Goal: Use online tool/utility: Utilize a website feature to perform a specific function

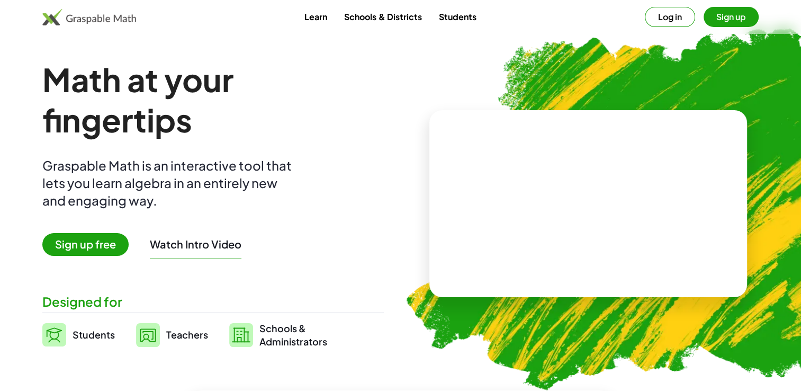
click at [149, 336] on img at bounding box center [148, 335] width 24 height 24
click at [180, 335] on span "Teachers" at bounding box center [187, 334] width 42 height 12
click at [155, 332] on img at bounding box center [148, 335] width 24 height 24
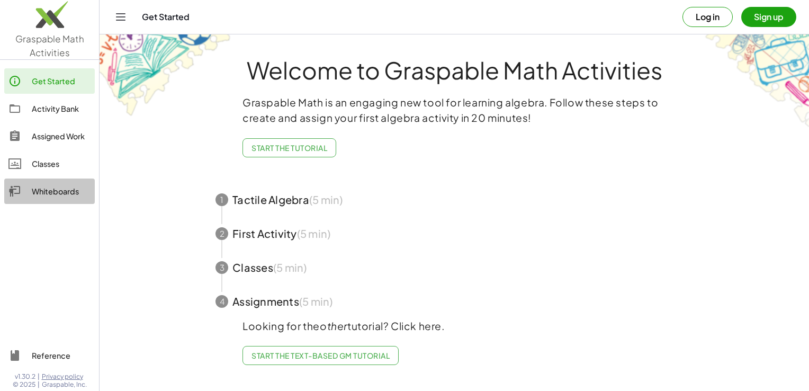
click at [44, 186] on div "Whiteboards" at bounding box center [61, 191] width 59 height 13
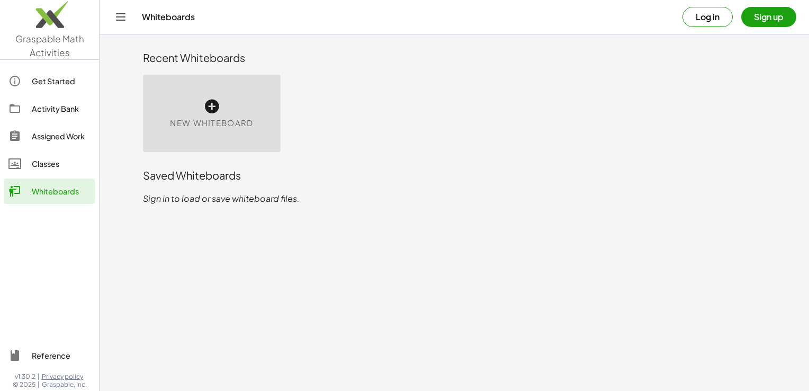
click at [206, 118] on span "New Whiteboard" at bounding box center [211, 123] width 83 height 12
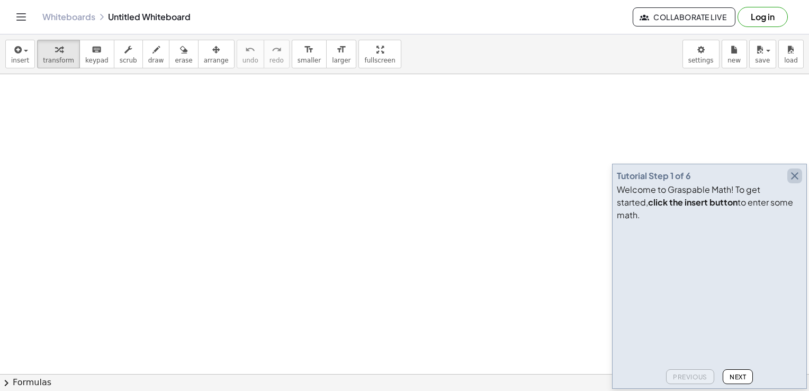
click at [796, 182] on icon "button" at bounding box center [794, 175] width 13 height 13
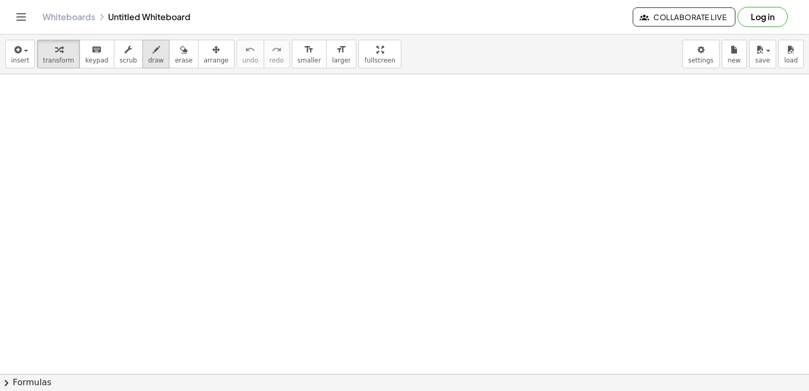
click at [152, 54] on icon "button" at bounding box center [155, 49] width 7 height 13
drag, startPoint x: 240, startPoint y: 227, endPoint x: 353, endPoint y: 217, distance: 113.7
click at [353, 217] on div at bounding box center [404, 374] width 809 height 600
drag, startPoint x: 291, startPoint y: 201, endPoint x: 305, endPoint y: 256, distance: 56.9
click at [305, 256] on div at bounding box center [404, 374] width 809 height 600
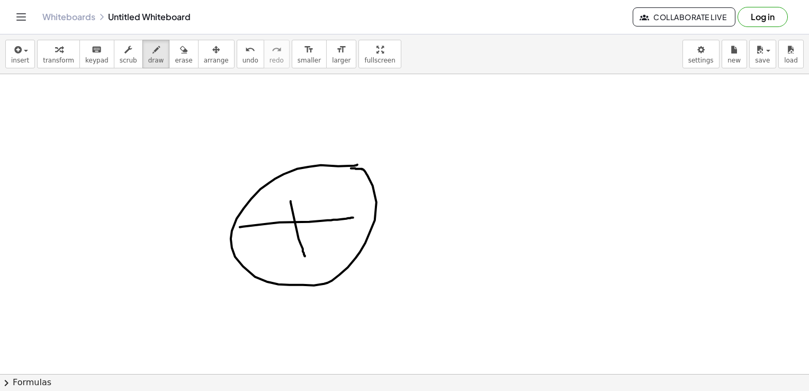
drag, startPoint x: 357, startPoint y: 165, endPoint x: 351, endPoint y: 168, distance: 6.6
click at [351, 168] on div at bounding box center [404, 374] width 809 height 600
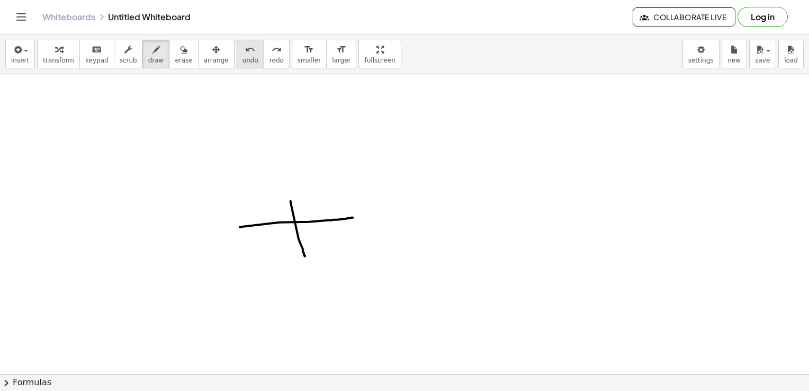
click at [242, 58] on span "undo" at bounding box center [250, 60] width 16 height 7
click at [87, 58] on span "keypad" at bounding box center [96, 60] width 23 height 7
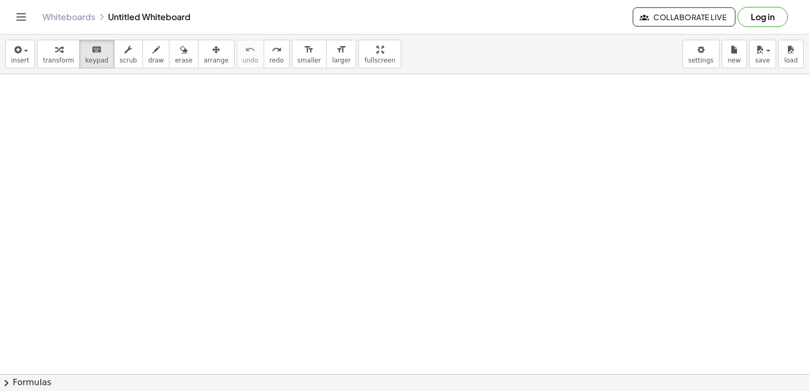
click at [223, 293] on div at bounding box center [404, 374] width 809 height 600
